Goal: Task Accomplishment & Management: Manage account settings

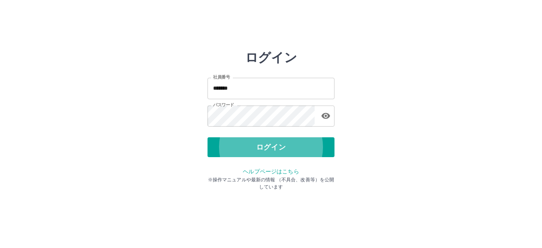
click at [207, 137] on button "ログイン" at bounding box center [270, 147] width 127 height 20
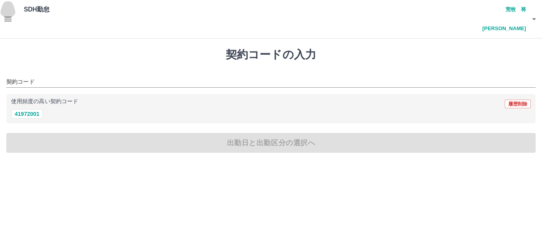
click at [9, 17] on icon "button" at bounding box center [7, 19] width 7 height 5
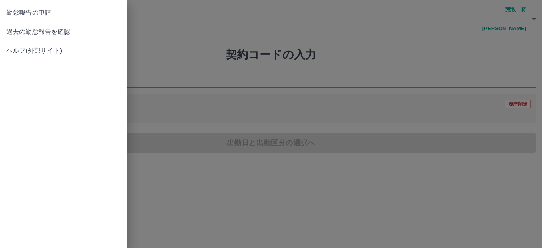
click at [27, 35] on span "過去の勤怠報告を確認" at bounding box center [63, 32] width 114 height 10
